Goal: Task Accomplishment & Management: Use online tool/utility

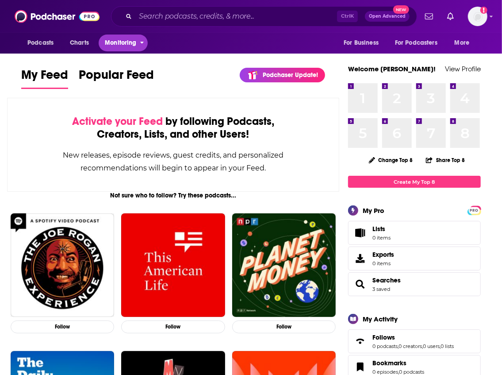
click at [115, 46] on span "Monitoring" at bounding box center [120, 43] width 31 height 12
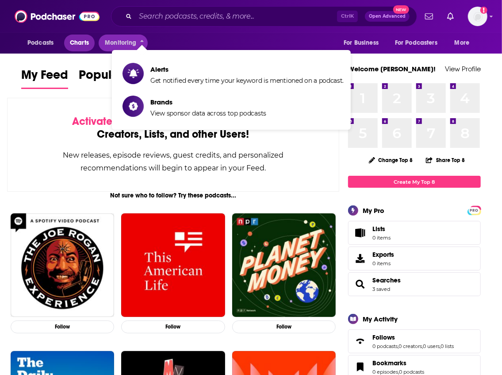
click at [89, 46] on link "Charts" at bounding box center [79, 43] width 30 height 17
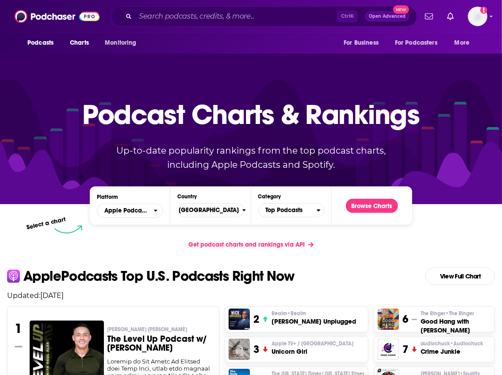
click at [231, 245] on span "Get podcast charts and rankings via API" at bounding box center [247, 245] width 116 height 8
click at [301, 246] on span "Get podcast charts and rankings via API" at bounding box center [247, 245] width 116 height 8
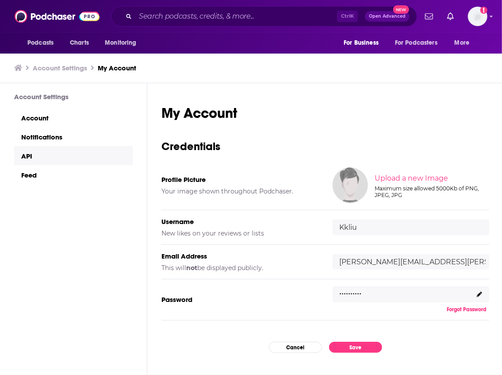
click at [49, 158] on link "API" at bounding box center [73, 155] width 119 height 19
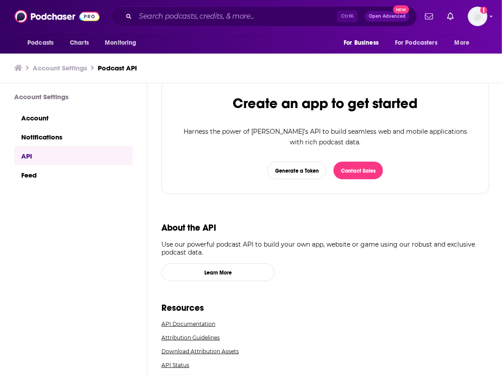
scroll to position [49, 0]
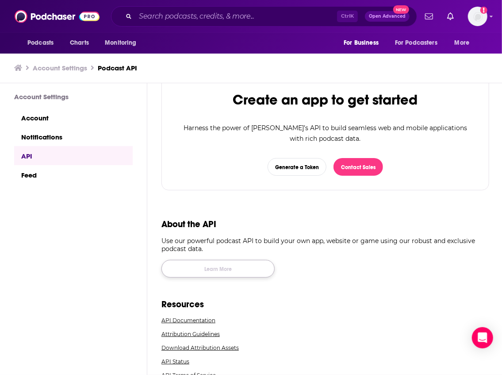
click at [219, 270] on link "Learn More" at bounding box center [218, 269] width 113 height 18
click at [199, 317] on link "API Documentation" at bounding box center [326, 320] width 328 height 7
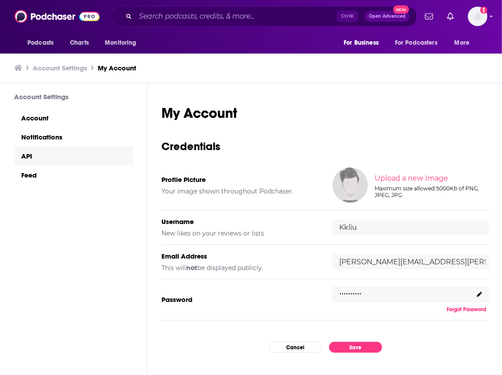
click at [41, 161] on link "API" at bounding box center [73, 155] width 119 height 19
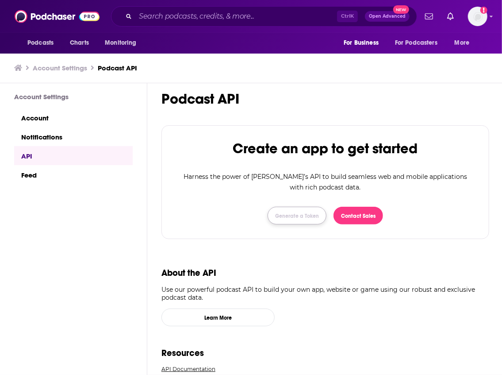
click at [313, 216] on button "Generate a Token" at bounding box center [297, 216] width 59 height 18
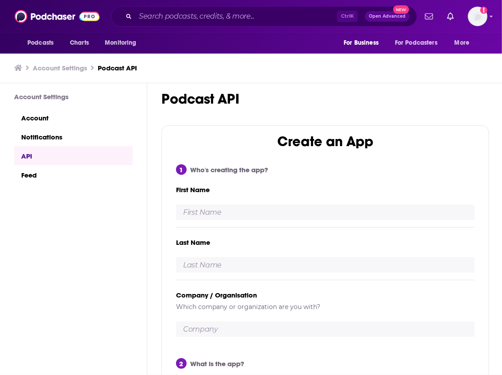
click at [309, 209] on input "text" at bounding box center [325, 211] width 299 height 15
type input "[PERSON_NAME]"
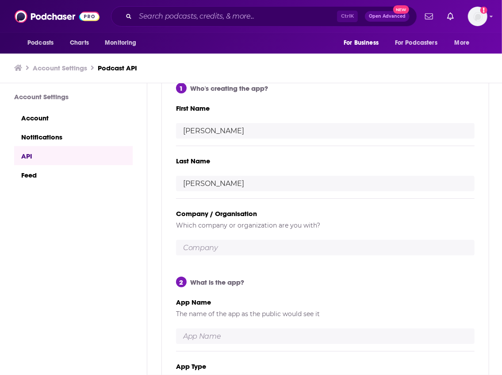
scroll to position [89, 0]
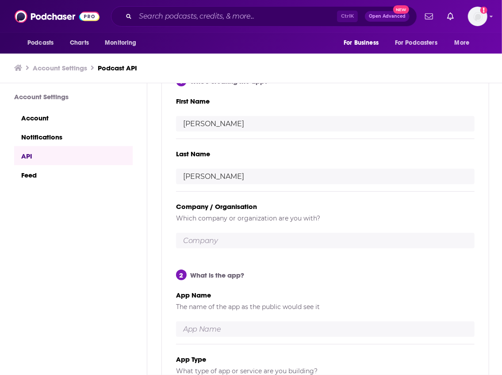
click at [226, 241] on input "text" at bounding box center [325, 240] width 299 height 15
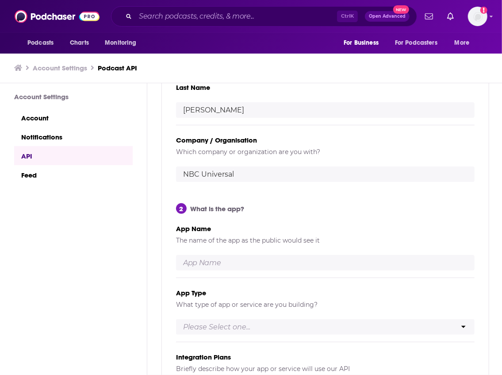
scroll to position [177, 0]
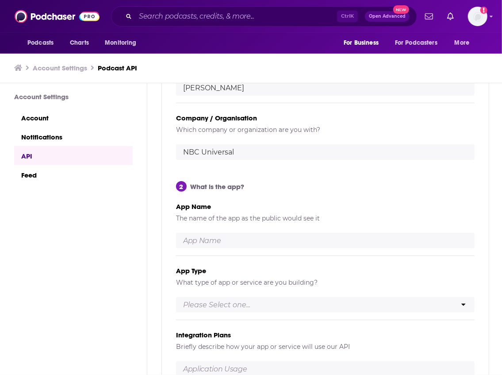
type input "NBC Universal"
click at [227, 242] on input "text" at bounding box center [325, 240] width 299 height 15
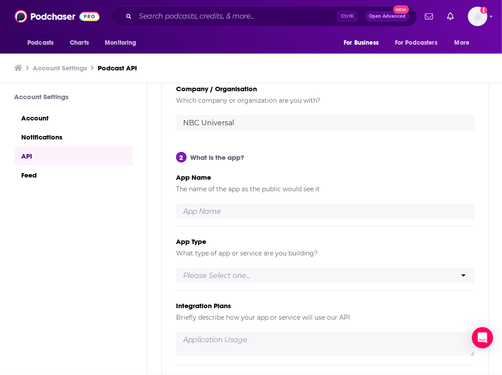
scroll to position [236, 0]
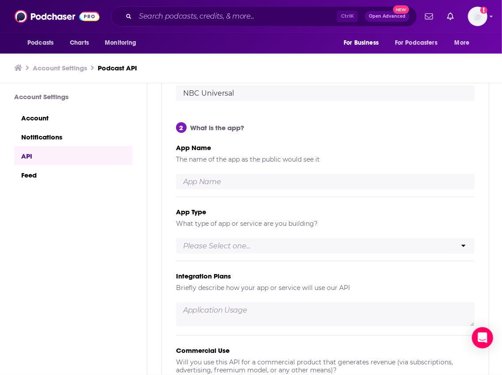
click at [234, 180] on input "text" at bounding box center [325, 181] width 299 height 15
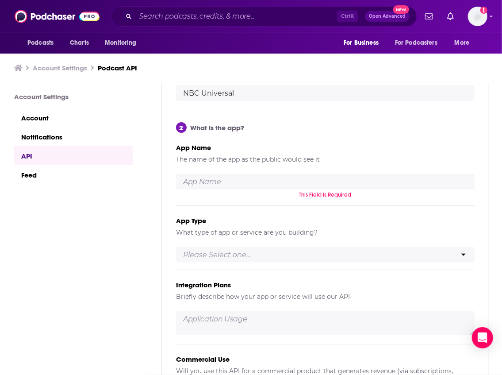
click at [171, 182] on div "Create an App 1 Who's creating the app? First Name [PERSON_NAME] Last Name [PER…" at bounding box center [325, 163] width 327 height 546
click at [226, 257] on select "Please Select one... Podcast player or directory Podcast hosting service Wordpr…" at bounding box center [325, 254] width 299 height 15
select select "Analytics and trend analysis"
click at [176, 247] on select "Please Select one... Podcast player or directory Podcast hosting service Wordpr…" at bounding box center [325, 254] width 299 height 15
click at [237, 183] on input "text" at bounding box center [325, 181] width 299 height 15
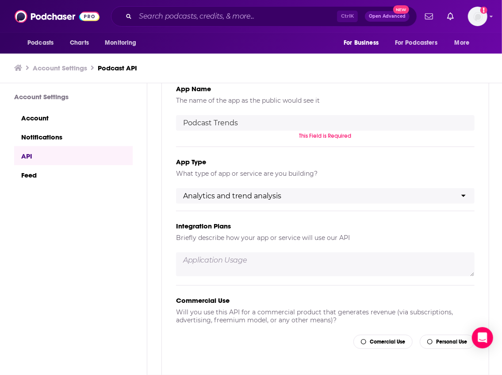
scroll to position [324, 0]
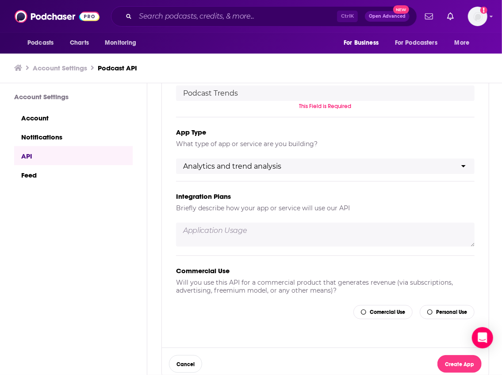
type input "Podcast Trends"
click at [271, 241] on div "Integration Plans Briefly describe how your app or service will use our API" at bounding box center [325, 218] width 299 height 74
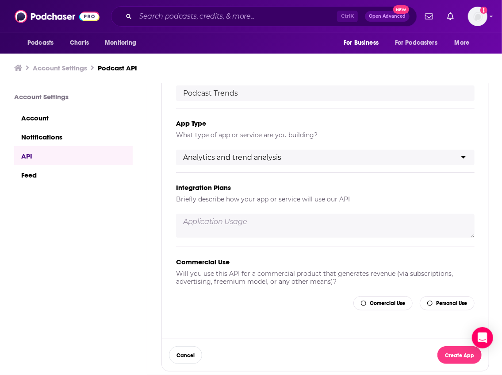
click at [276, 225] on textarea at bounding box center [325, 226] width 299 height 24
type textarea "C"
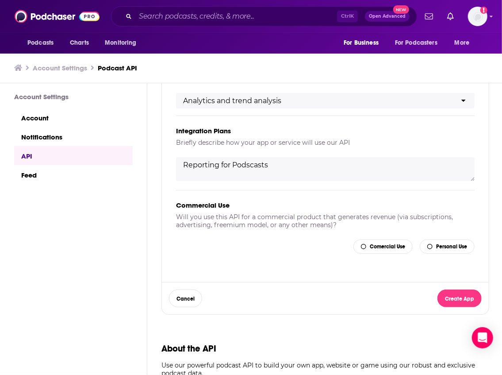
scroll to position [383, 0]
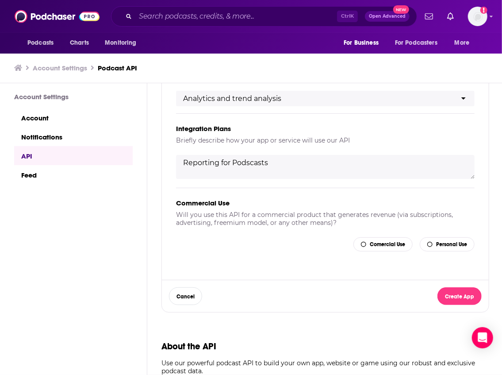
type textarea "Reporting for Podscasts"
click at [406, 247] on button "Comercial Use" at bounding box center [383, 244] width 59 height 14
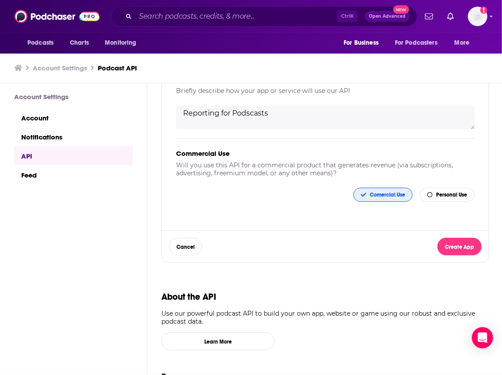
scroll to position [443, 0]
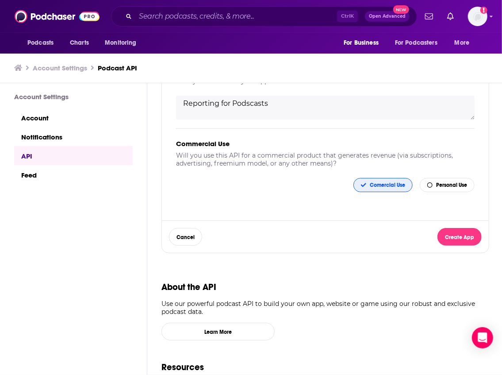
click at [456, 188] on button "Personal Use" at bounding box center [447, 185] width 55 height 14
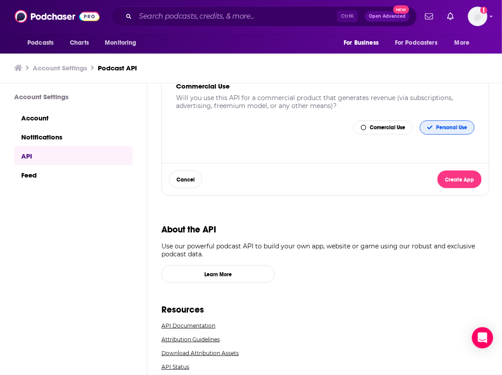
scroll to position [505, 0]
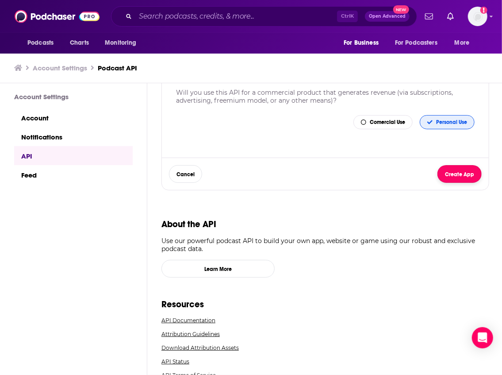
click at [459, 175] on button "Create App" at bounding box center [460, 174] width 44 height 18
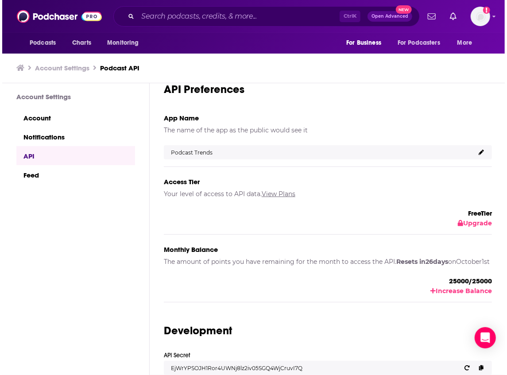
scroll to position [33, 0]
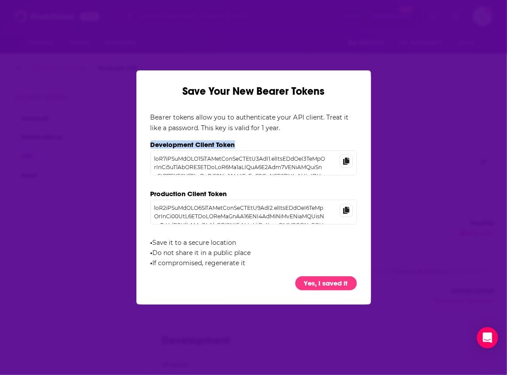
drag, startPoint x: 245, startPoint y: 143, endPoint x: 146, endPoint y: 148, distance: 98.8
click at [146, 148] on div "Save Your New Bearer Tokens Bearer tokens allow you to authenticate your API cl…" at bounding box center [253, 187] width 235 height 234
copy b "Development Client Token"
drag, startPoint x: 347, startPoint y: 162, endPoint x: 341, endPoint y: 158, distance: 6.6
click at [341, 158] on span "Dialog" at bounding box center [345, 160] width 13 height 13
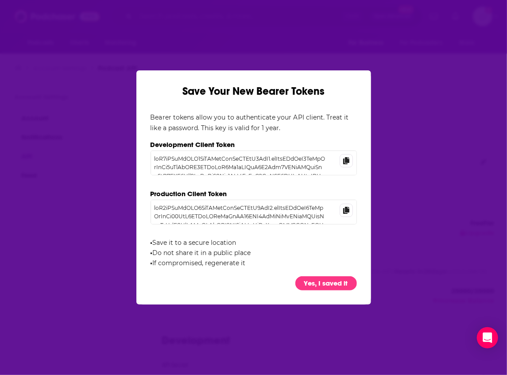
click at [343, 161] on icon "Dialog" at bounding box center [346, 160] width 6 height 7
drag, startPoint x: 229, startPoint y: 197, endPoint x: 148, endPoint y: 197, distance: 80.6
click at [148, 197] on div "Save Your New Bearer Tokens Bearer tokens allow you to authenticate your API cl…" at bounding box center [253, 187] width 235 height 234
copy b "Production Client Token"
click at [343, 213] on icon "Dialog" at bounding box center [346, 209] width 6 height 7
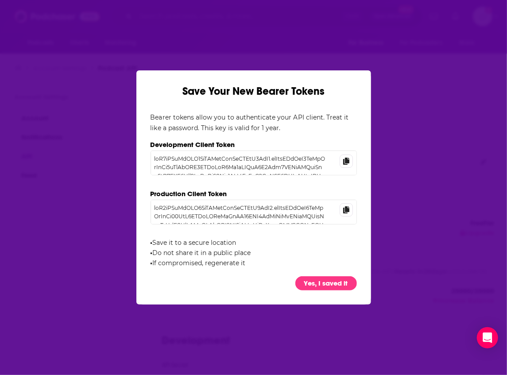
click at [343, 210] on icon "Dialog" at bounding box center [346, 209] width 6 height 7
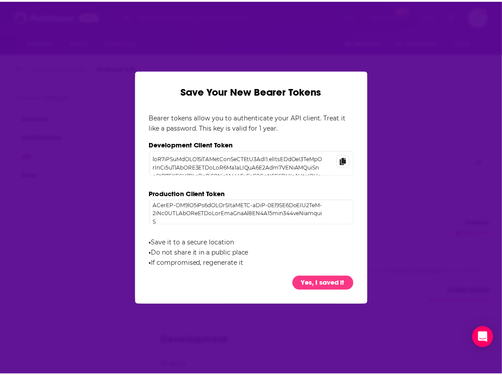
scroll to position [161, 0]
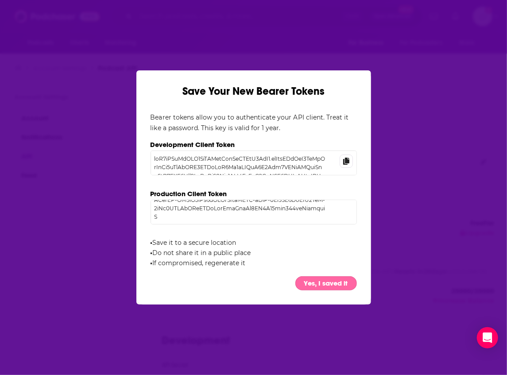
click at [309, 283] on button "Yes, I saved it" at bounding box center [326, 283] width 62 height 14
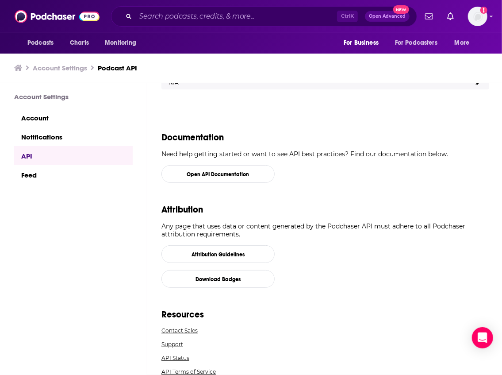
scroll to position [0, 0]
